Goal: Task Accomplishment & Management: Manage account settings

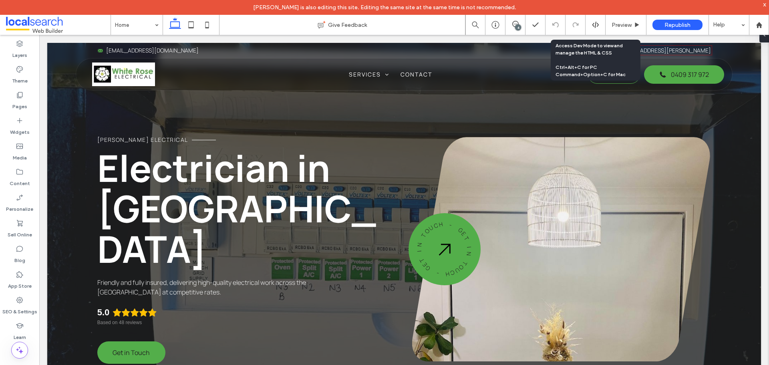
drag, startPoint x: 599, startPoint y: 26, endPoint x: 597, endPoint y: 30, distance: 4.8
click at [599, 26] on icon at bounding box center [595, 24] width 7 height 7
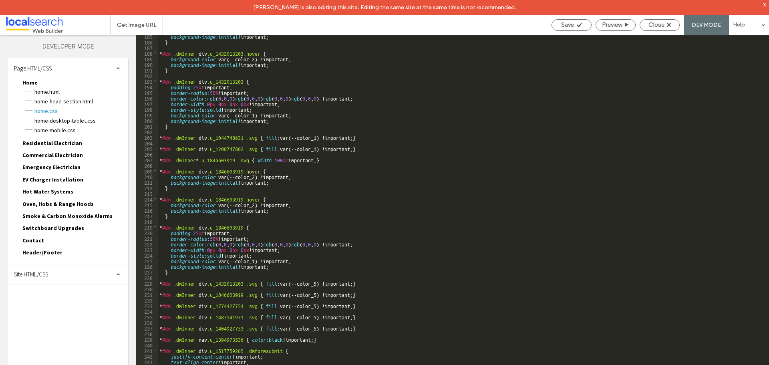
scroll to position [1153, 0]
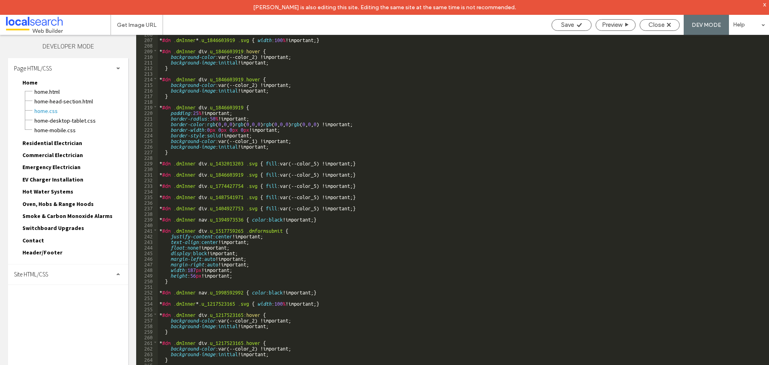
click at [46, 273] on span "Site HTML/CSS" at bounding box center [31, 274] width 34 height 8
click at [50, 312] on span "site.css" at bounding box center [82, 309] width 91 height 8
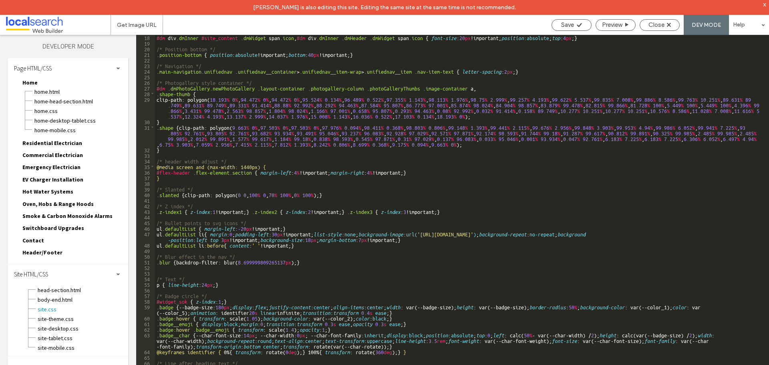
scroll to position [197, 0]
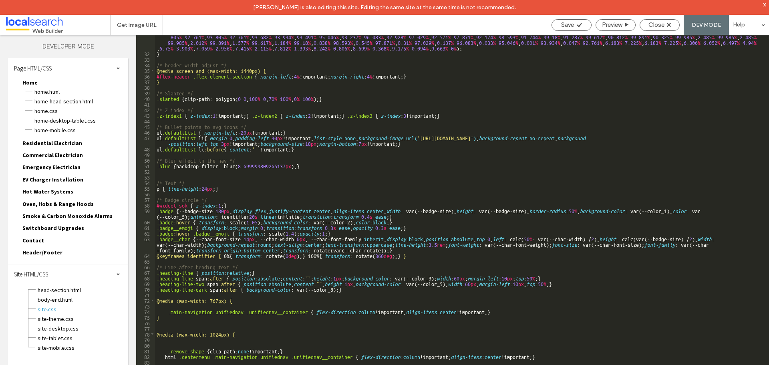
click at [766, 3] on div "x" at bounding box center [765, 4] width 4 height 7
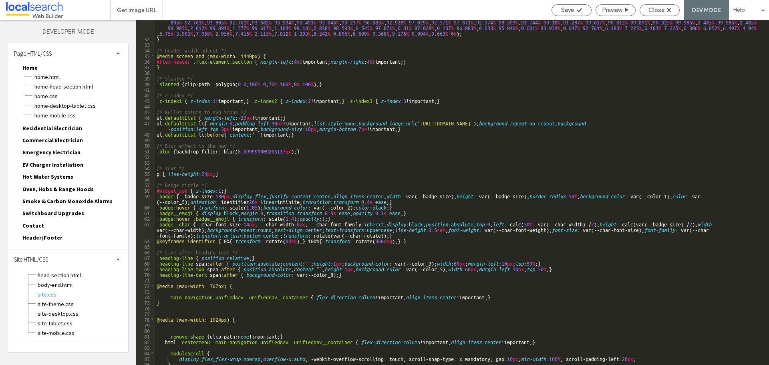
scroll to position [221, 0]
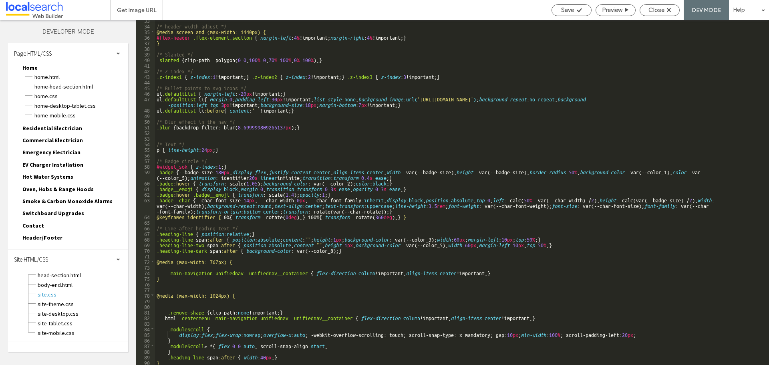
click at [160, 363] on div "/* header width adjust */ @media screen and (max-width: 1440px) { #flex-header …" at bounding box center [459, 195] width 608 height 356
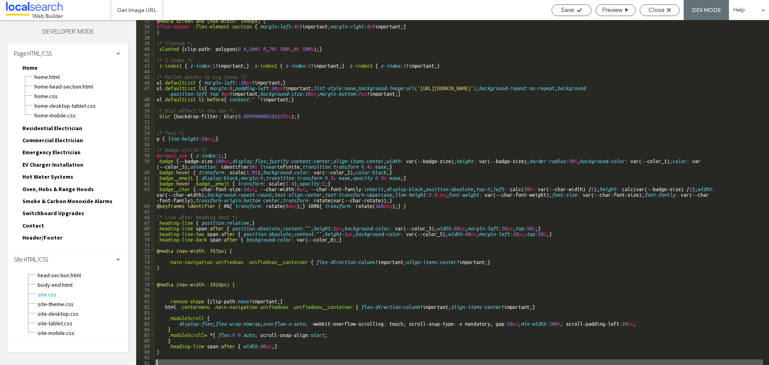
type textarea "**"
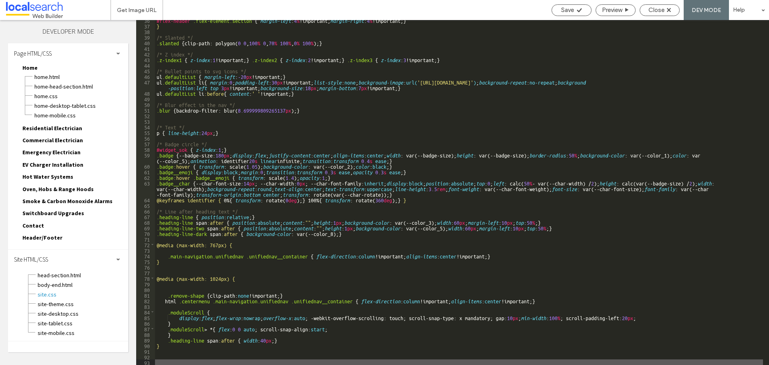
scroll to position [255, 0]
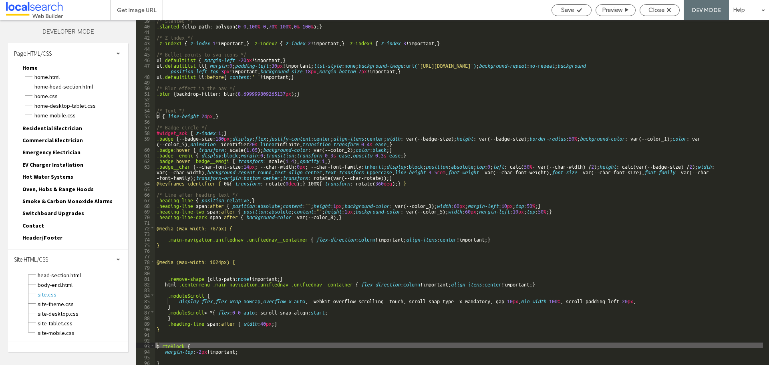
drag, startPoint x: 159, startPoint y: 346, endPoint x: 144, endPoint y: 345, distance: 15.3
click at [144, 345] on div "** 39 40 41 42 43 44 45 46 47 48 49 50 51 52 53 54 55 56 57 58 59 60 61 62 63 6…" at bounding box center [452, 192] width 633 height 345
click at [569, 9] on span "Save" at bounding box center [567, 9] width 13 height 7
click at [645, 10] on div "Close" at bounding box center [659, 9] width 39 height 7
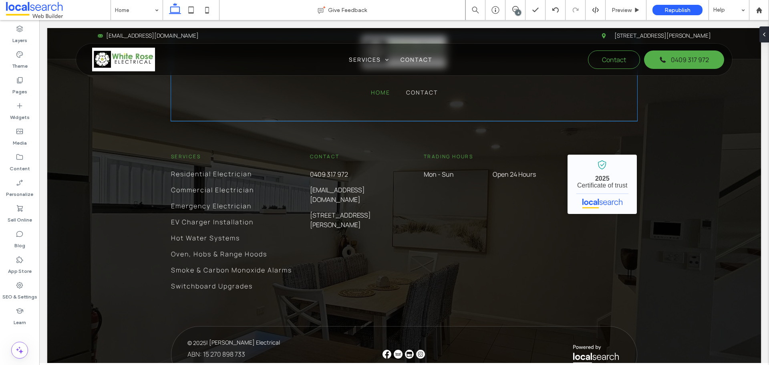
scroll to position [2602, 0]
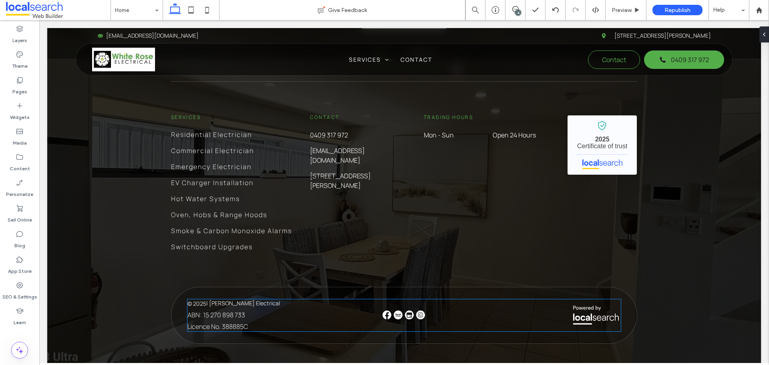
click at [213, 298] on p "| White Rose Electrical" at bounding box center [243, 303] width 74 height 10
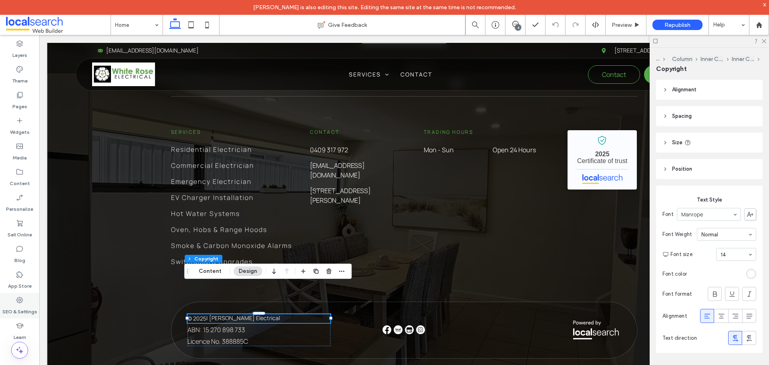
click at [17, 306] on label "SEO & Settings" at bounding box center [19, 309] width 35 height 11
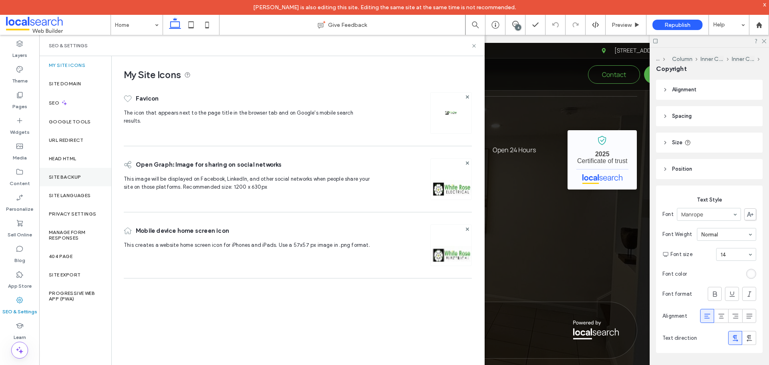
click at [76, 175] on label "Site Backup" at bounding box center [65, 177] width 32 height 6
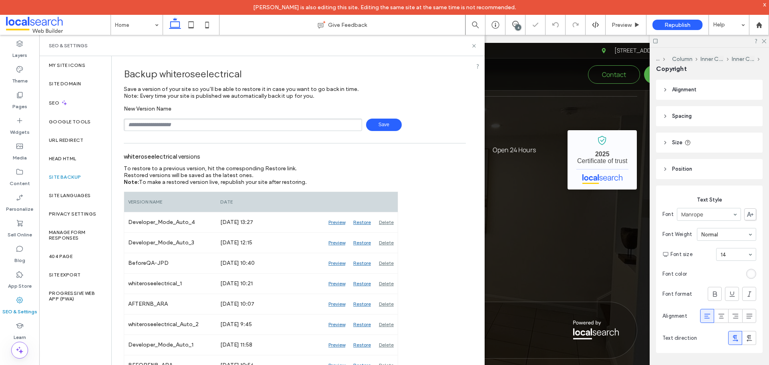
click at [151, 124] on input "text" at bounding box center [243, 125] width 238 height 12
type input "**********"
click at [388, 124] on span "Save" at bounding box center [384, 125] width 36 height 12
click at [475, 46] on icon at bounding box center [474, 46] width 6 height 6
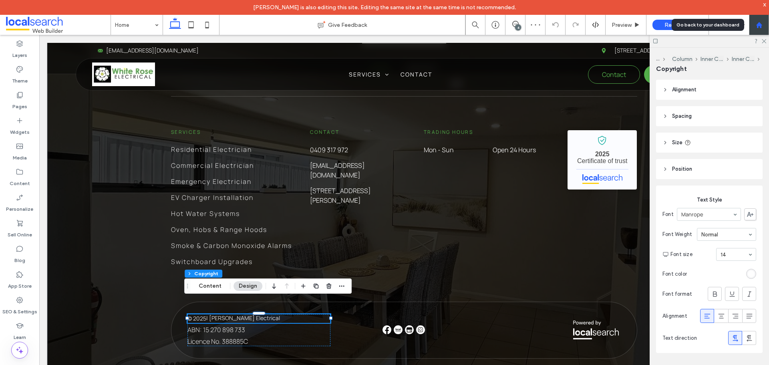
click at [759, 26] on icon at bounding box center [759, 25] width 7 height 7
